Goal: Navigation & Orientation: Find specific page/section

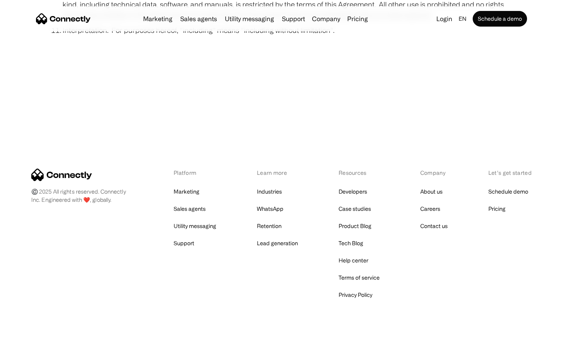
scroll to position [2870, 0]
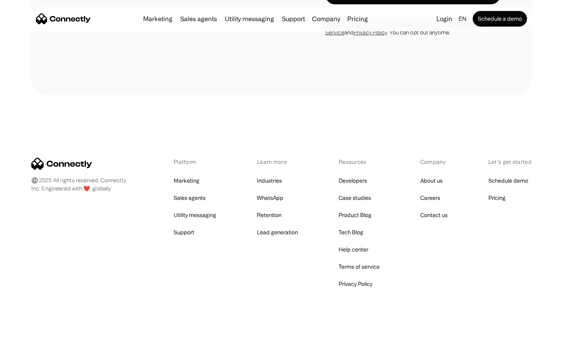
scroll to position [1508, 0]
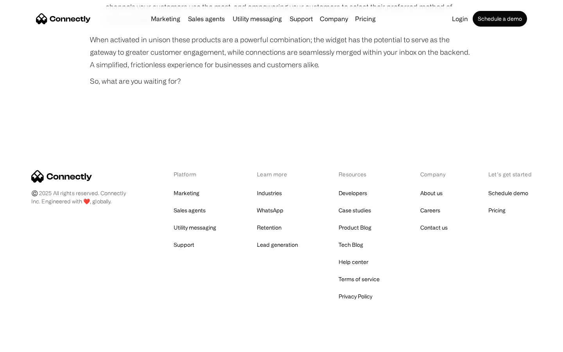
scroll to position [583, 0]
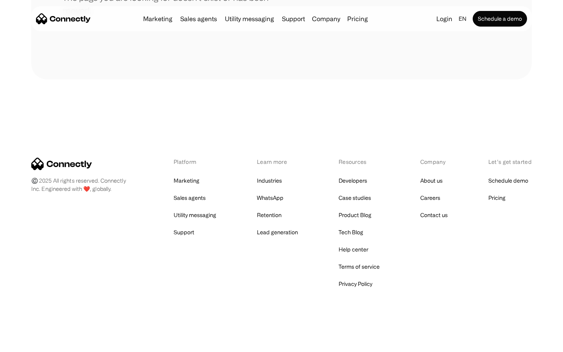
scroll to position [143, 0]
